Goal: Find contact information: Find contact information

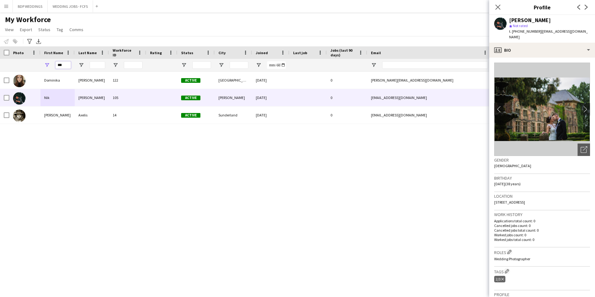
drag, startPoint x: 63, startPoint y: 65, endPoint x: 33, endPoint y: 71, distance: 31.1
click at [33, 71] on div "***" at bounding box center [337, 65] width 675 height 12
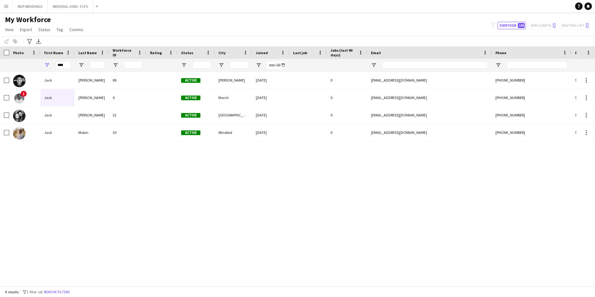
click at [35, 179] on div "[PERSON_NAME] 89 Active [PERSON_NAME] [DATE] 0 [EMAIL_ADDRESS][DOMAIN_NAME] [PH…" at bounding box center [288, 177] width 577 height 210
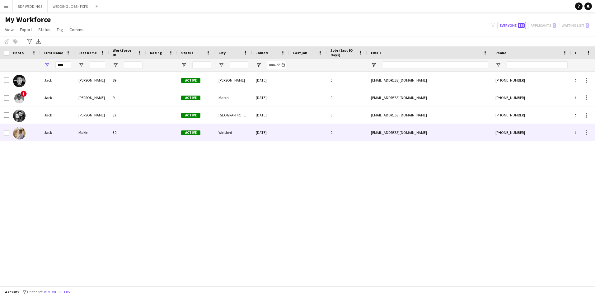
click at [82, 132] on div "Makin" at bounding box center [92, 132] width 34 height 17
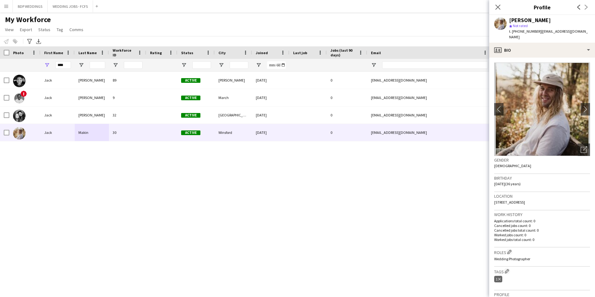
drag, startPoint x: 539, startPoint y: 30, endPoint x: 545, endPoint y: 36, distance: 8.4
click at [545, 36] on div "t. [PHONE_NUMBER] | [EMAIL_ADDRESS][DOMAIN_NAME]" at bounding box center [549, 34] width 81 height 11
drag, startPoint x: 545, startPoint y: 36, endPoint x: 543, endPoint y: 31, distance: 5.0
click at [543, 31] on span "| [EMAIL_ADDRESS][DOMAIN_NAME]" at bounding box center [548, 34] width 79 height 10
drag, startPoint x: 538, startPoint y: 31, endPoint x: 541, endPoint y: 35, distance: 5.4
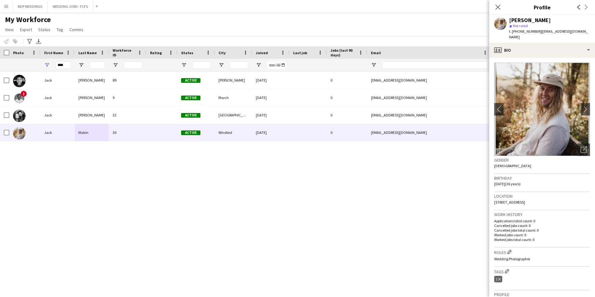
click at [541, 35] on div "t. [PHONE_NUMBER] | [EMAIL_ADDRESS][DOMAIN_NAME]" at bounding box center [549, 34] width 81 height 11
copy span "[EMAIL_ADDRESS][DOMAIN_NAME]"
drag, startPoint x: 64, startPoint y: 67, endPoint x: 39, endPoint y: 63, distance: 25.8
click at [40, 64] on div "****" at bounding box center [337, 65] width 675 height 12
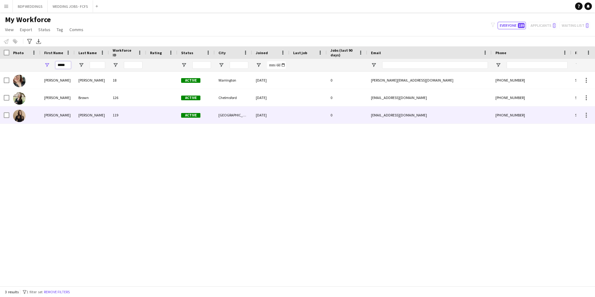
type input "*****"
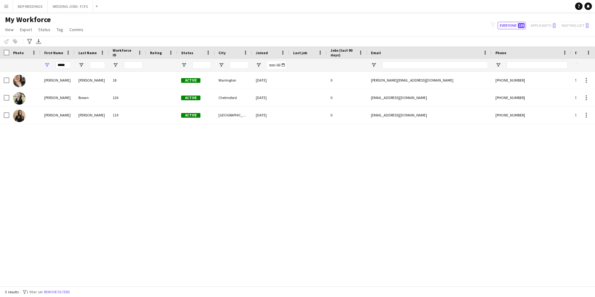
click at [32, 149] on div "[PERSON_NAME] 18 Active [GEOGRAPHIC_DATA] [DATE] 0 [PERSON_NAME][EMAIL_ADDRESS]…" at bounding box center [288, 177] width 577 height 210
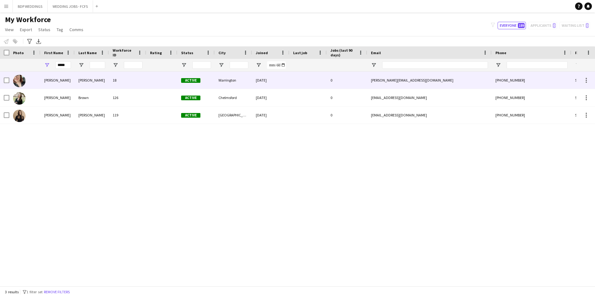
click at [83, 81] on div "[PERSON_NAME]" at bounding box center [92, 80] width 34 height 17
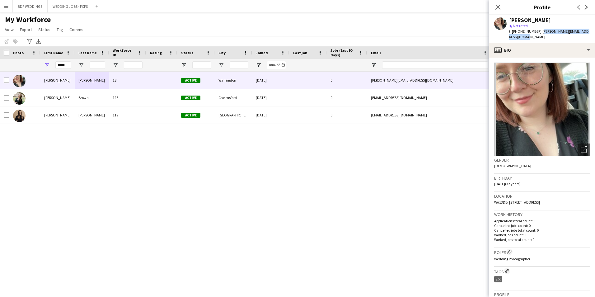
click at [540, 35] on div "t. [PHONE_NUMBER] | [PERSON_NAME][EMAIL_ADDRESS][DOMAIN_NAME]" at bounding box center [549, 34] width 81 height 11
copy span "[PERSON_NAME][EMAIL_ADDRESS][DOMAIN_NAME]"
